Goal: Transaction & Acquisition: Purchase product/service

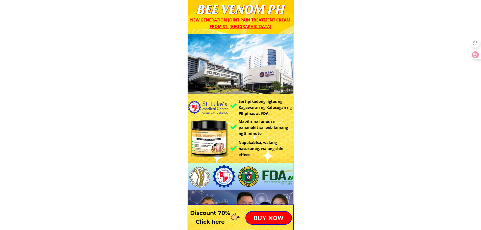
click at [263, 217] on p "BUY NOW" at bounding box center [268, 218] width 45 height 13
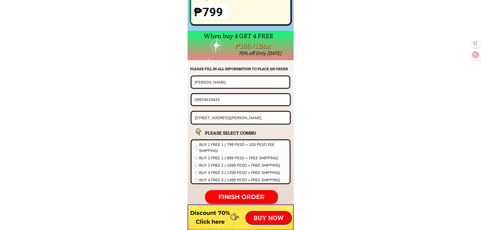
scroll to position [3963, 0]
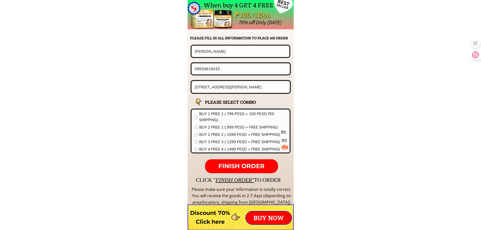
drag, startPoint x: 238, startPoint y: 52, endPoint x: 109, endPoint y: 53, distance: 129.6
paste input "Neña Bautist"
type input "[PERSON_NAME]"
drag, startPoint x: 238, startPoint y: 72, endPoint x: 142, endPoint y: 71, distance: 96.7
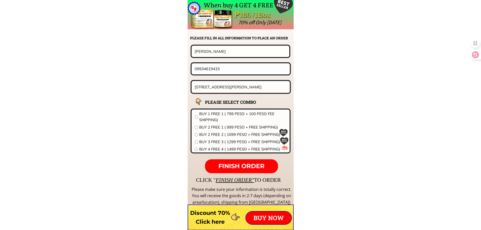
paste input "478527906"
type input "09478527906"
click at [233, 87] on input "12 General Malvar St, Quezon City" at bounding box center [240, 87] width 95 height 12
paste input "47 SITIO Bintan Brgy. Evangelista Baras, Rizal"
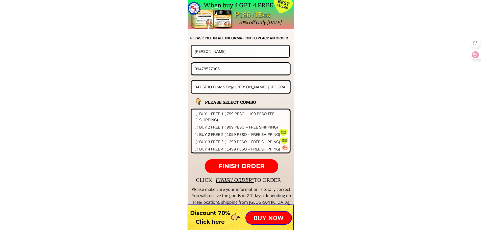
type input "347 SITIO Bintan Brgy. [PERSON_NAME], [GEOGRAPHIC_DATA]"
click at [204, 127] on span "BUY 2 FREE 1 ( 999 PESO + FREE SHIPPING)" at bounding box center [242, 127] width 87 height 6
radio input "true"
click at [238, 166] on span "FINISH ORDER" at bounding box center [241, 165] width 46 height 7
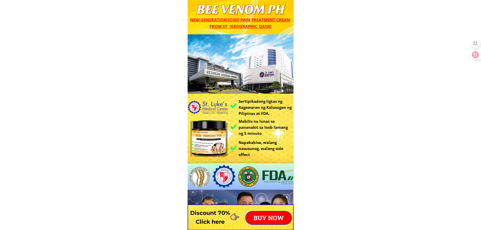
click at [257, 214] on p "BUY NOW" at bounding box center [268, 218] width 45 height 13
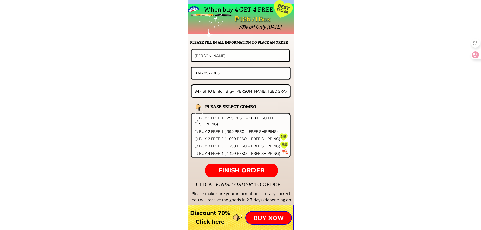
scroll to position [3963, 0]
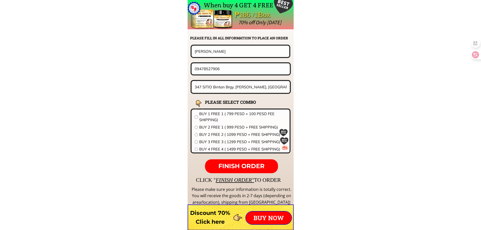
drag, startPoint x: 232, startPoint y: 51, endPoint x: 152, endPoint y: 51, distance: 80.1
paste input "[PERSON_NAME]"
type input "[PERSON_NAME]"
click at [259, 83] on input "347 SITIO Bintan Brgy. [PERSON_NAME], [GEOGRAPHIC_DATA]" at bounding box center [240, 87] width 95 height 12
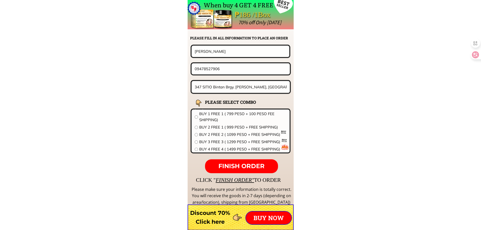
paste input "Blk. [STREET_ADDRESS]"
type input "Blk. [STREET_ADDRESS]"
click at [212, 137] on span "BUY 2 FREE 2 ( 1099 PESO + FREE SHIPPING)" at bounding box center [242, 135] width 87 height 6
radio input "true"
click at [230, 73] on input "09478527906" at bounding box center [240, 68] width 95 height 11
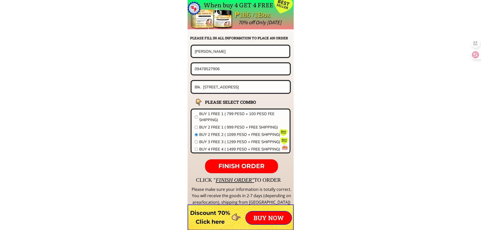
paste input "770912063"
type input "09770912063"
click at [246, 161] on p "FINISH ORDER" at bounding box center [241, 166] width 73 height 14
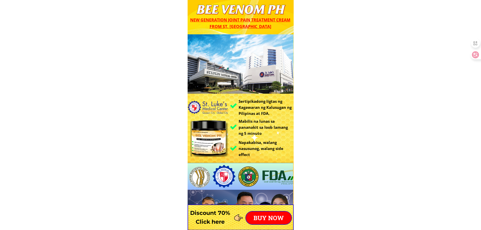
click at [262, 215] on p "BUY NOW" at bounding box center [268, 218] width 45 height 13
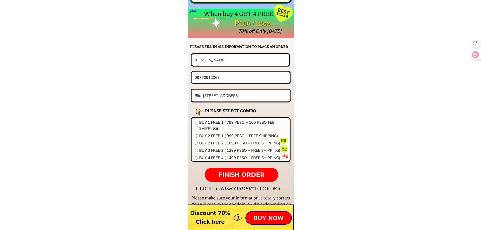
scroll to position [3963, 0]
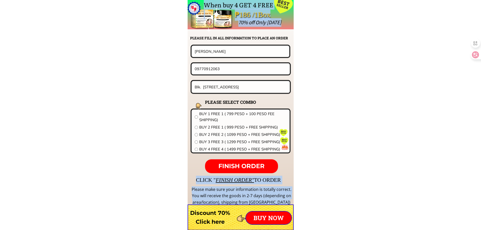
drag, startPoint x: 236, startPoint y: 58, endPoint x: 152, endPoint y: 47, distance: 84.6
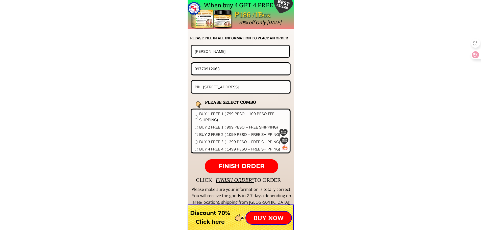
click at [212, 47] on input "[PERSON_NAME]" at bounding box center [240, 51] width 94 height 11
drag, startPoint x: 229, startPoint y: 49, endPoint x: 141, endPoint y: 50, distance: 88.2
paste input "Lusivina Lazo"
type input "Lusivina Lazo"
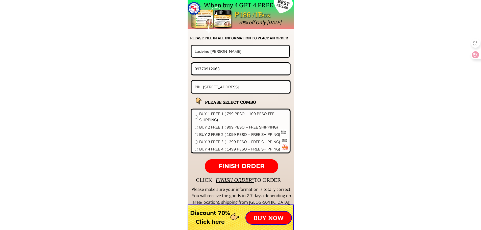
drag, startPoint x: 228, startPoint y: 69, endPoint x: 133, endPoint y: 69, distance: 95.2
paste input "365611181"
type input "09365611181"
click at [229, 88] on input "Blk. [STREET_ADDRESS]" at bounding box center [240, 87] width 95 height 12
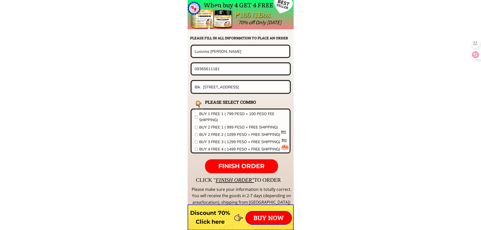
paste input "Zone 2 Baikingon Cagayan de Oro c"
type input "Zone 2 Baikingon Cagayan de Oro city"
click at [234, 128] on span "BUY 2 FREE 1 ( 999 PESO + FREE SHIPPING)" at bounding box center [242, 127] width 87 height 6
radio input "true"
click at [237, 161] on p "FINISH ORDER" at bounding box center [241, 166] width 73 height 14
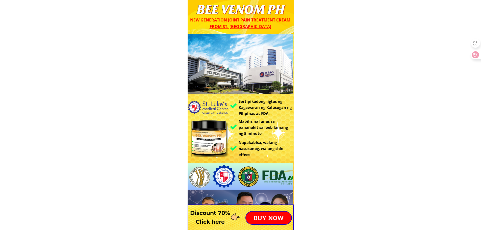
click at [259, 218] on p "BUY NOW" at bounding box center [268, 218] width 45 height 13
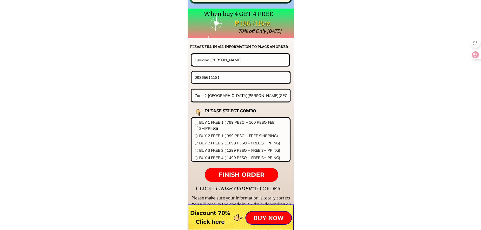
scroll to position [3963, 0]
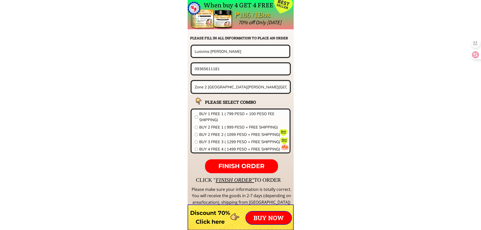
drag, startPoint x: 205, startPoint y: 54, endPoint x: 140, endPoint y: 52, distance: 65.2
paste input "Perla g cuizon"
type input "Perla g cuizon"
drag, startPoint x: 233, startPoint y: 72, endPoint x: 95, endPoint y: 60, distance: 138.7
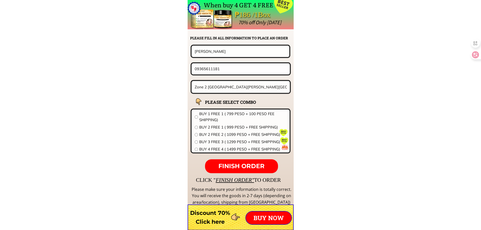
paste input "506432577"
type input "09506432577"
click at [265, 84] on input "Zone 2 Baikingon Cagayan de Oro city" at bounding box center [240, 87] width 95 height 12
paste input "04992 capitol rd purok candava brgy. Washington surigao city 3rd floor tl mabuh…"
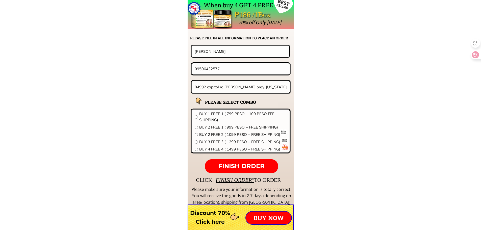
scroll to position [0, 64]
type input "04992 capitol rd purok candava brgy. Washington surigao city 3rd floor tl mabuh…"
click at [217, 148] on span "BUY 4 FREE 4 ( 1499 PESO + FREE SHIPPING)" at bounding box center [242, 149] width 87 height 6
radio input "true"
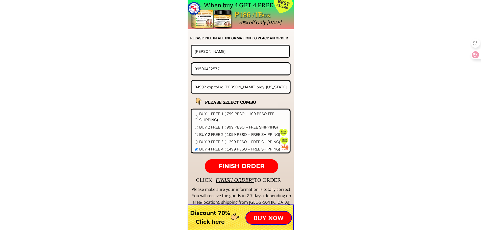
click at [228, 160] on p "FINISH ORDER" at bounding box center [241, 166] width 73 height 14
